Goal: Download file/media

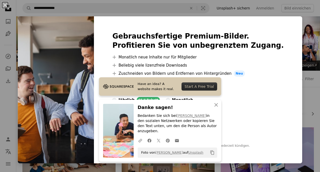
scroll to position [178, 0]
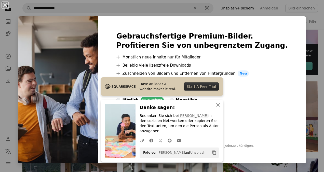
click at [98, 49] on img at bounding box center [58, 89] width 80 height 147
click at [216, 106] on icon "button" at bounding box center [218, 105] width 4 height 4
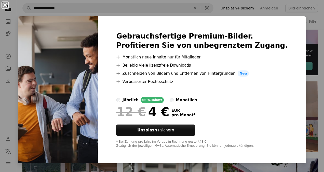
click at [8, 8] on button "An X shape" at bounding box center [5, 5] width 6 height 6
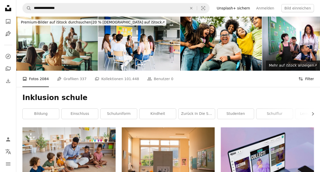
click at [312, 79] on button "Filters Filter" at bounding box center [306, 79] width 16 height 16
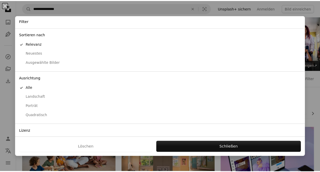
scroll to position [30, 0]
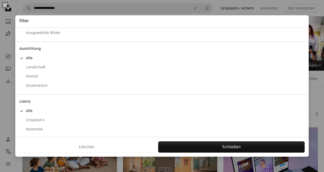
click at [34, 128] on div "Kostenlos" at bounding box center [161, 129] width 285 height 5
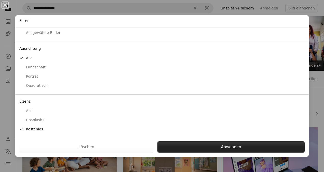
click at [173, 145] on button "Anwenden" at bounding box center [230, 146] width 147 height 11
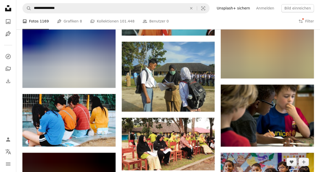
scroll to position [2296, 0]
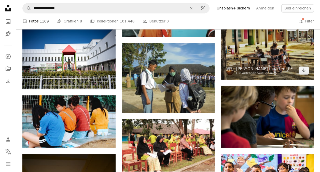
click at [274, 44] on img at bounding box center [267, 49] width 93 height 62
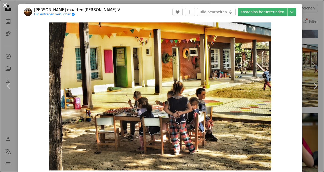
click at [6, 5] on button "An X shape" at bounding box center [5, 5] width 6 height 6
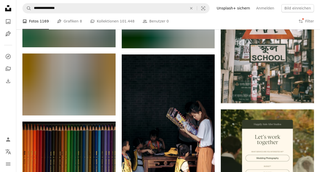
scroll to position [1323, 0]
